Goal: Task Accomplishment & Management: Manage account settings

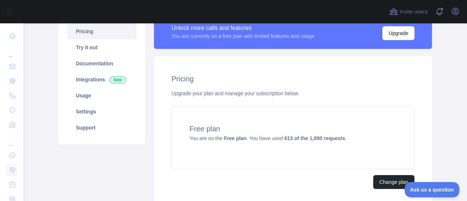
scroll to position [37, 0]
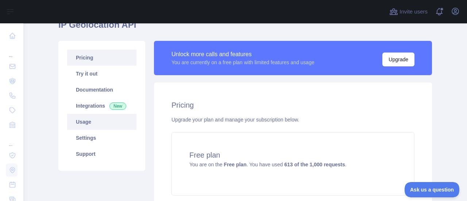
click at [77, 122] on link "Usage" at bounding box center [101, 122] width 69 height 16
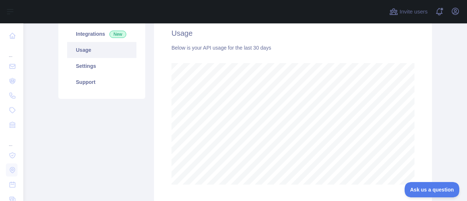
scroll to position [110, 0]
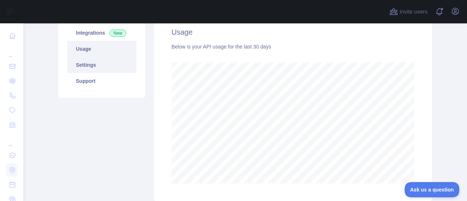
click at [86, 66] on link "Settings" at bounding box center [101, 65] width 69 height 16
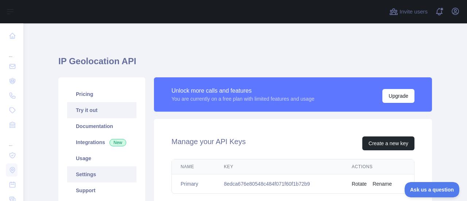
click at [86, 110] on link "Try it out" at bounding box center [101, 110] width 69 height 16
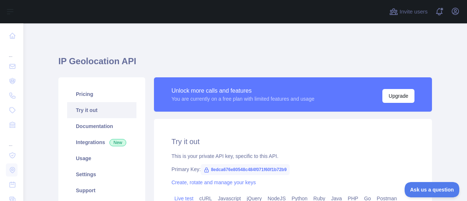
type textarea "**********"
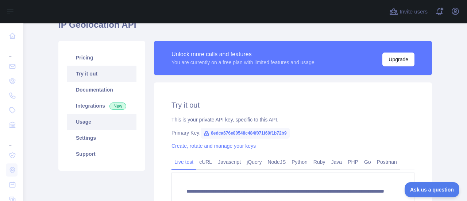
click at [81, 125] on link "Usage" at bounding box center [101, 122] width 69 height 16
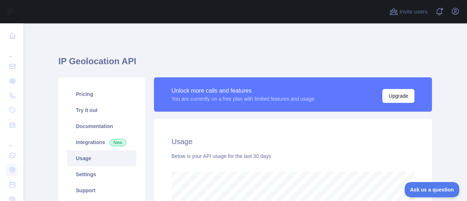
click at [311, 45] on div "IP Geolocation API Pricing Try it out Documentation Integrations New Usage Sett…" at bounding box center [245, 181] width 374 height 280
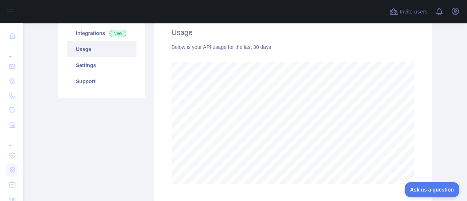
scroll to position [110, 0]
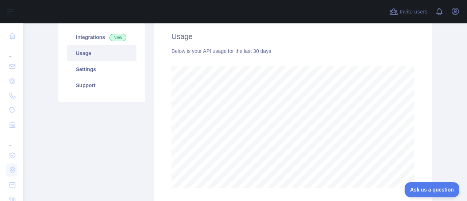
scroll to position [110, 0]
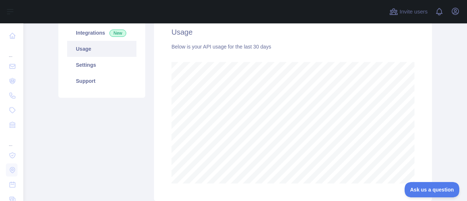
scroll to position [146, 0]
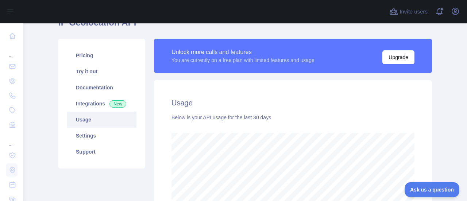
scroll to position [37, 0]
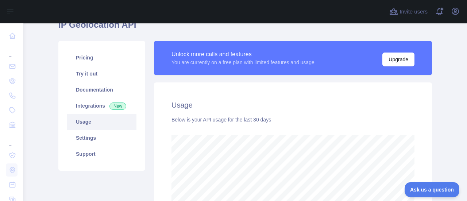
click at [443, 66] on main "IP Geolocation API Pricing Try it out Documentation Integrations New Usage Sett…" at bounding box center [245, 112] width 444 height 178
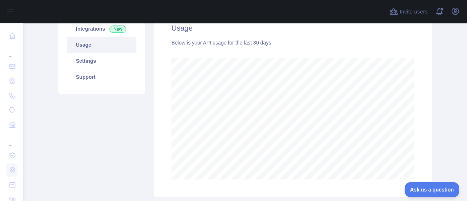
scroll to position [146, 0]
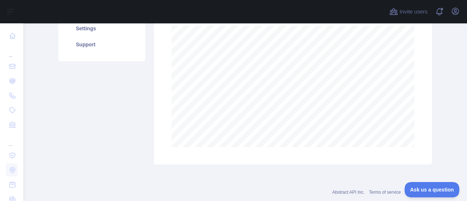
click at [429, 97] on div "Unlock more calls and features You are currently on a free plan with limited fe…" at bounding box center [293, 47] width 287 height 233
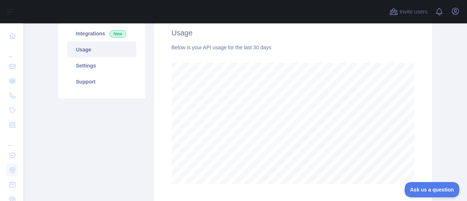
scroll to position [110, 0]
click at [431, 85] on div "Unlock more calls and features You are currently on a free plan with limited fe…" at bounding box center [293, 84] width 287 height 233
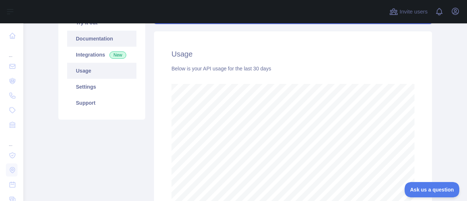
scroll to position [110, 0]
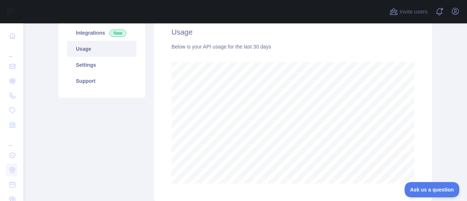
click at [62, 109] on div "Pricing Try it out Documentation Integrations New Usage Settings Support" at bounding box center [102, 84] width 96 height 233
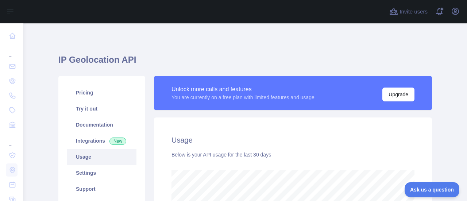
scroll to position [0, 0]
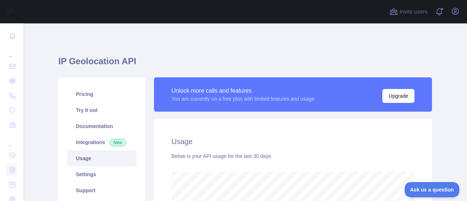
click at [432, 58] on main "IP Geolocation API Pricing Try it out Documentation Integrations New Usage Sett…" at bounding box center [245, 112] width 444 height 178
click at [457, 12] on icon "button" at bounding box center [455, 11] width 9 height 9
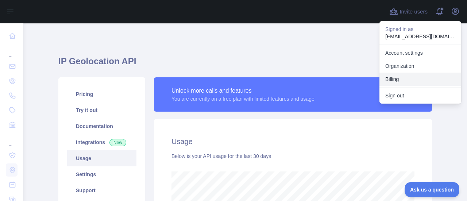
click at [392, 78] on button "Billing" at bounding box center [421, 79] width 82 height 13
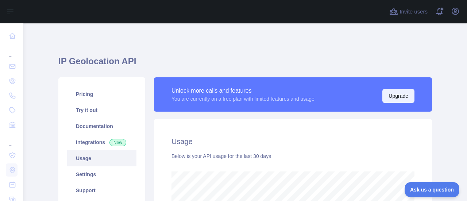
click at [399, 96] on button "Upgrade" at bounding box center [399, 96] width 32 height 14
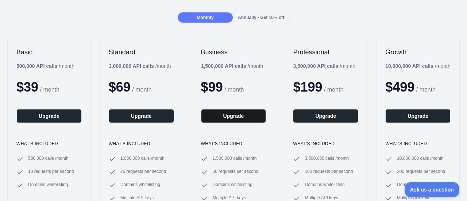
scroll to position [73, 0]
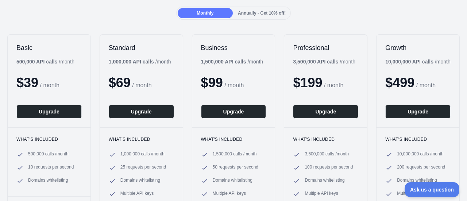
click at [210, 30] on div "Basic 500,000 API calls / month $ 39 / month Upgrade What's included 500,000 ca…" at bounding box center [233, 122] width 467 height 191
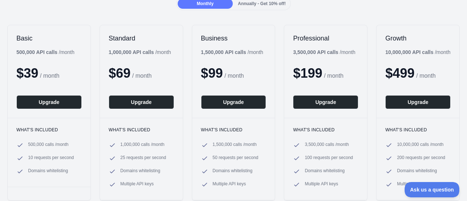
scroll to position [0, 0]
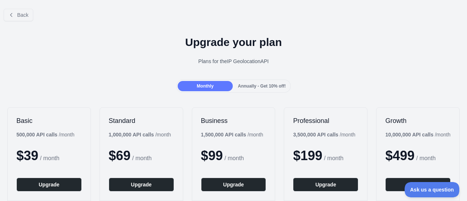
click at [59, 9] on div "Back" at bounding box center [233, 15] width 467 height 24
click at [12, 11] on button "Back" at bounding box center [19, 15] width 30 height 12
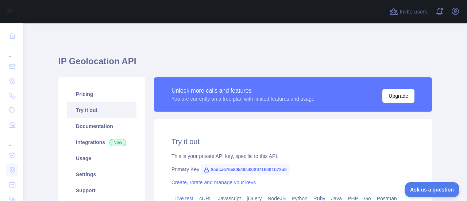
type textarea "**********"
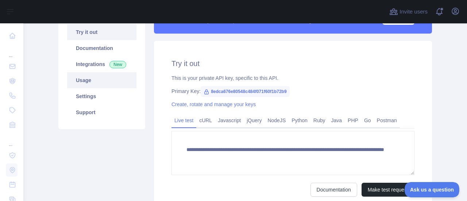
scroll to position [37, 0]
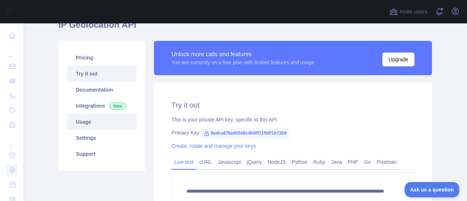
click at [81, 126] on link "Usage" at bounding box center [101, 122] width 69 height 16
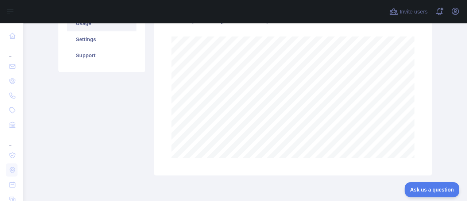
scroll to position [163, 0]
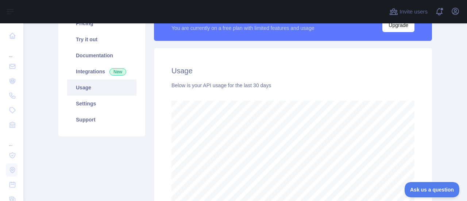
scroll to position [37, 0]
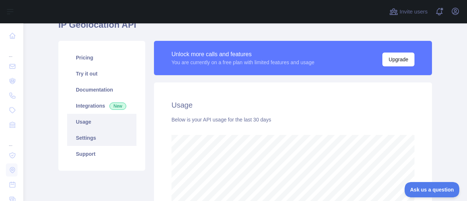
click at [84, 139] on link "Settings" at bounding box center [101, 138] width 69 height 16
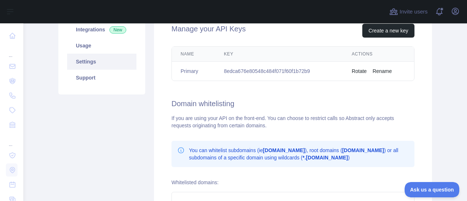
scroll to position [110, 0]
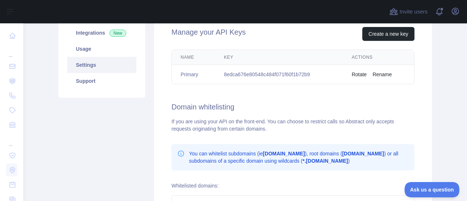
click at [428, 75] on div "Manage your API Keys Create a new key Name Key Actions Primary 8edca676e80548c4…" at bounding box center [293, 139] width 278 height 261
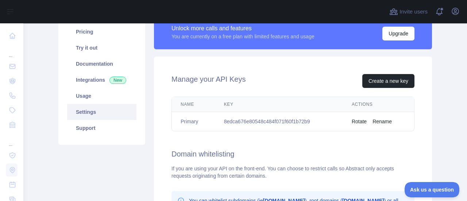
scroll to position [73, 0]
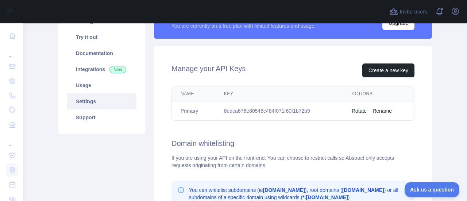
click at [424, 86] on div "Manage your API Keys Create a new key Name Key Actions Primary 8edca676e80548c4…" at bounding box center [293, 176] width 278 height 261
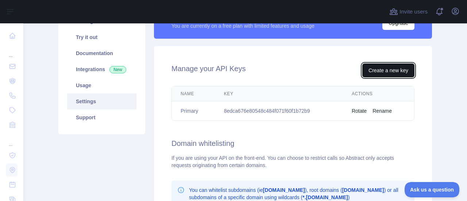
click at [397, 68] on button "Create a new key" at bounding box center [388, 71] width 52 height 14
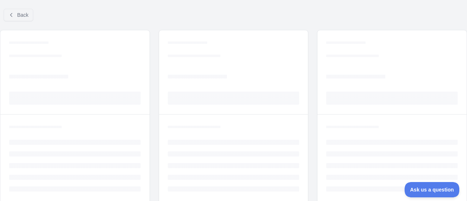
scroll to position [60, 0]
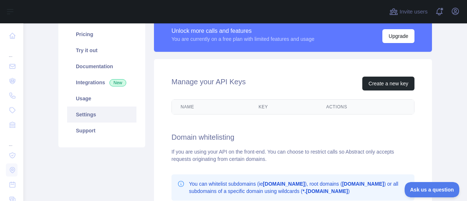
scroll to position [73, 0]
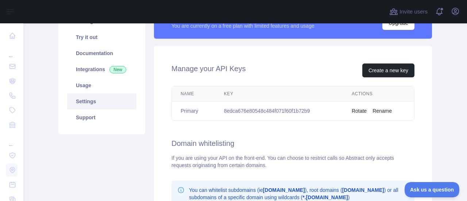
click at [383, 111] on button "Rename" at bounding box center [382, 110] width 19 height 7
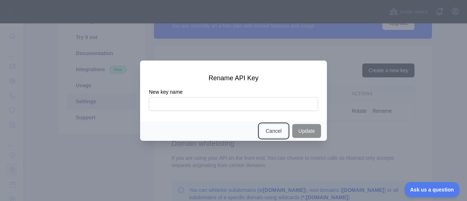
click at [273, 128] on button "Cancel" at bounding box center [274, 131] width 28 height 14
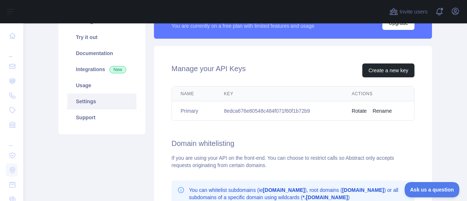
click at [414, 116] on div "Name Key Actions Primary 8edca676e80548c484f071f60f1b72b9 Rotate Rename" at bounding box center [293, 103] width 266 height 41
drag, startPoint x: 223, startPoint y: 109, endPoint x: 310, endPoint y: 110, distance: 87.2
click at [310, 110] on td "8edca676e80548c484f071f60f1b72b9" at bounding box center [279, 110] width 128 height 19
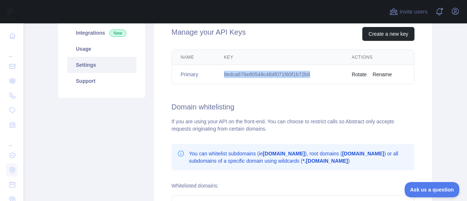
scroll to position [37, 0]
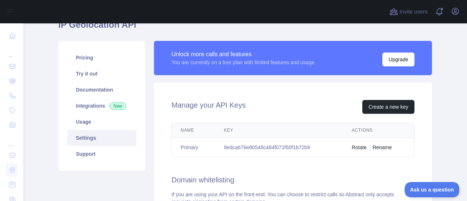
click at [88, 104] on link "Integrations New" at bounding box center [101, 106] width 69 height 16
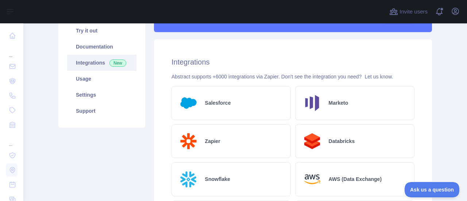
scroll to position [110, 0]
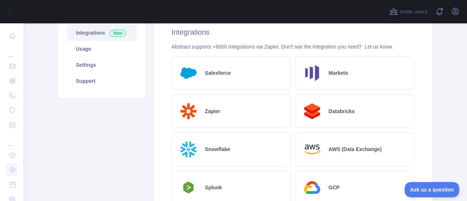
click at [436, 121] on main "IP Geolocation API Pricing Try it out Documentation Integrations New Usage Sett…" at bounding box center [245, 112] width 444 height 178
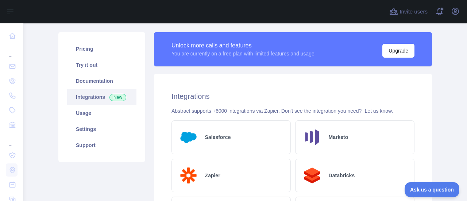
scroll to position [0, 0]
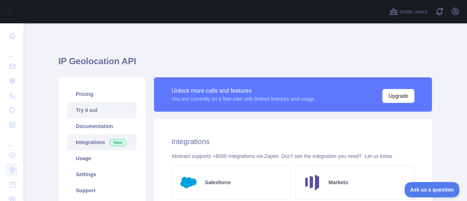
click at [93, 111] on link "Try it out" at bounding box center [101, 110] width 69 height 16
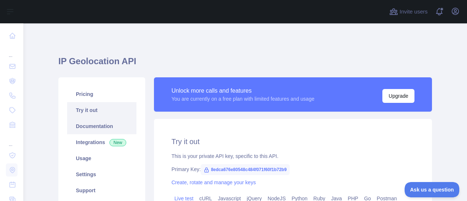
click at [91, 127] on link "Documentation" at bounding box center [101, 126] width 69 height 16
